Goal: Book appointment/travel/reservation

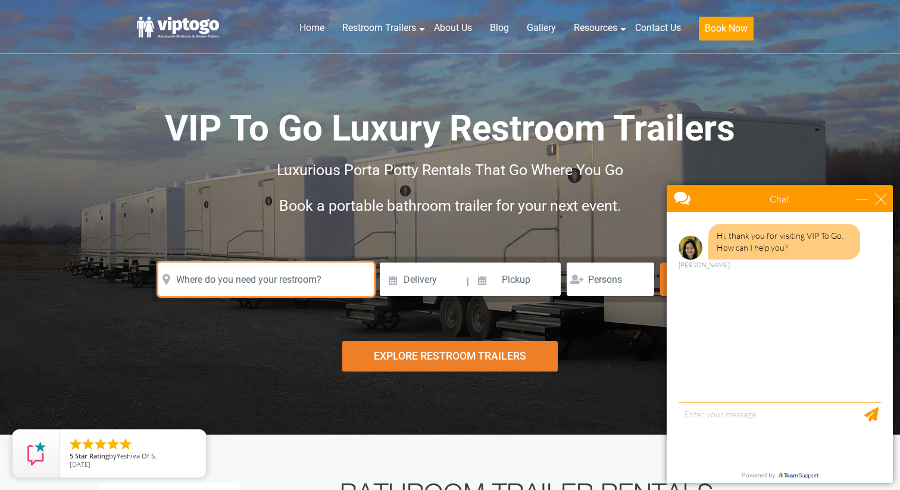
click at [327, 286] on input "text" at bounding box center [266, 279] width 216 height 33
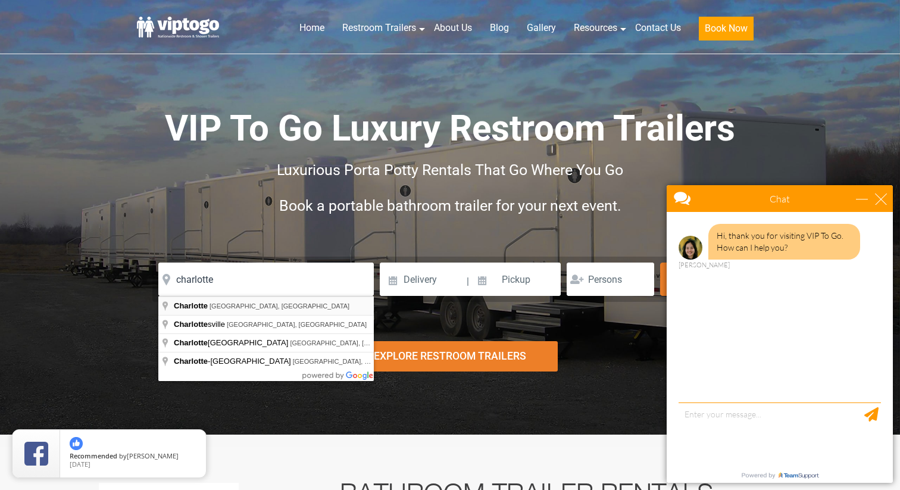
type input "[GEOGRAPHIC_DATA], [GEOGRAPHIC_DATA], [GEOGRAPHIC_DATA]"
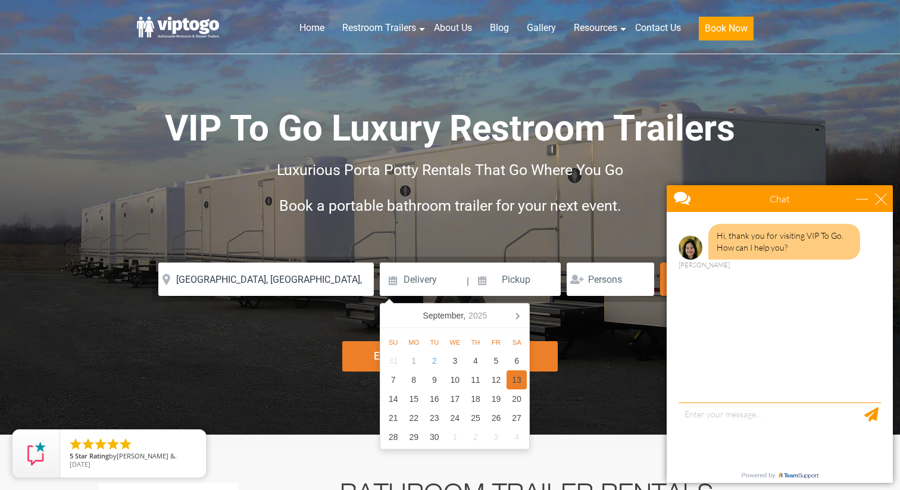
click at [516, 382] on div "13" at bounding box center [517, 379] width 21 height 19
type input "[DATE]"
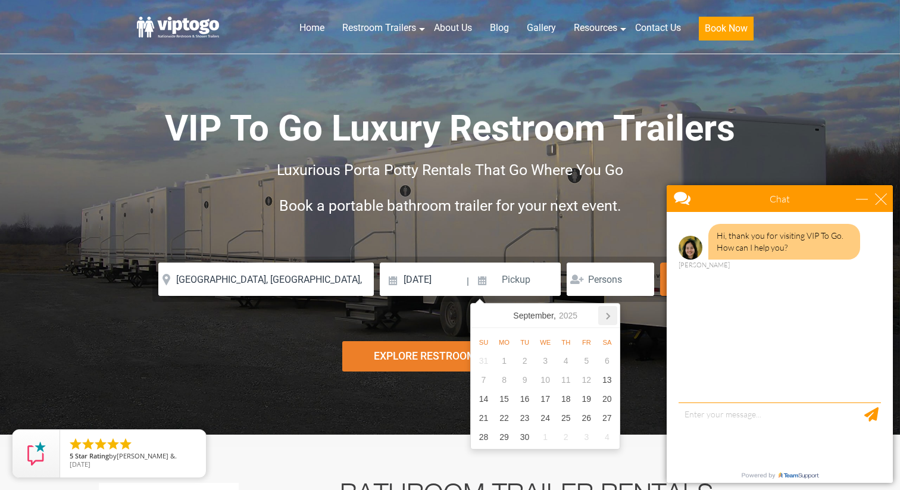
click at [608, 320] on icon at bounding box center [608, 315] width 19 height 19
click at [548, 433] on div "31" at bounding box center [545, 437] width 21 height 19
type input "[DATE]"
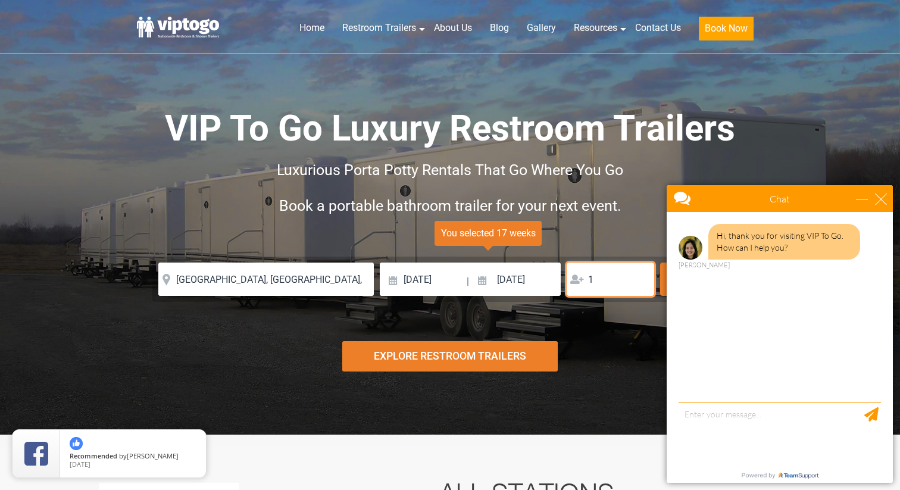
type input "1"
click at [478, 361] on div "Explore Restroom Trailers" at bounding box center [450, 356] width 216 height 30
click at [884, 198] on div "close" at bounding box center [881, 199] width 12 height 12
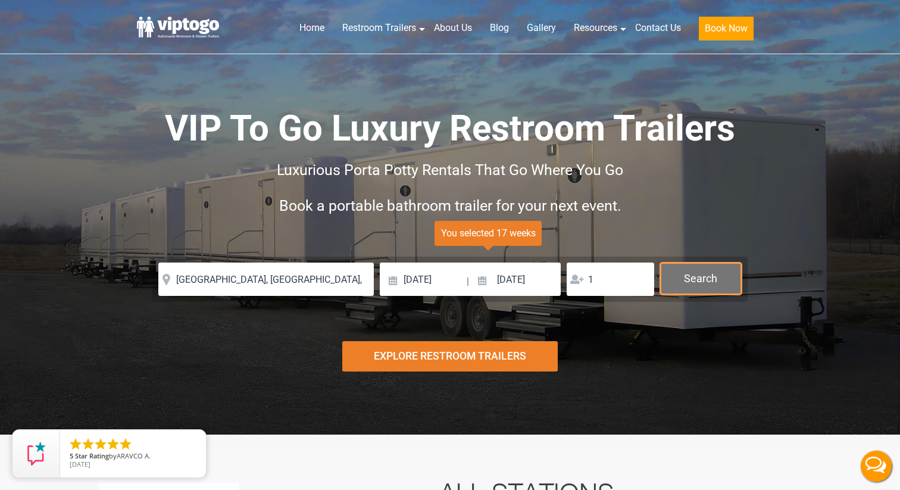
click at [699, 276] on button "Search" at bounding box center [701, 279] width 82 height 32
